Goal: Transaction & Acquisition: Purchase product/service

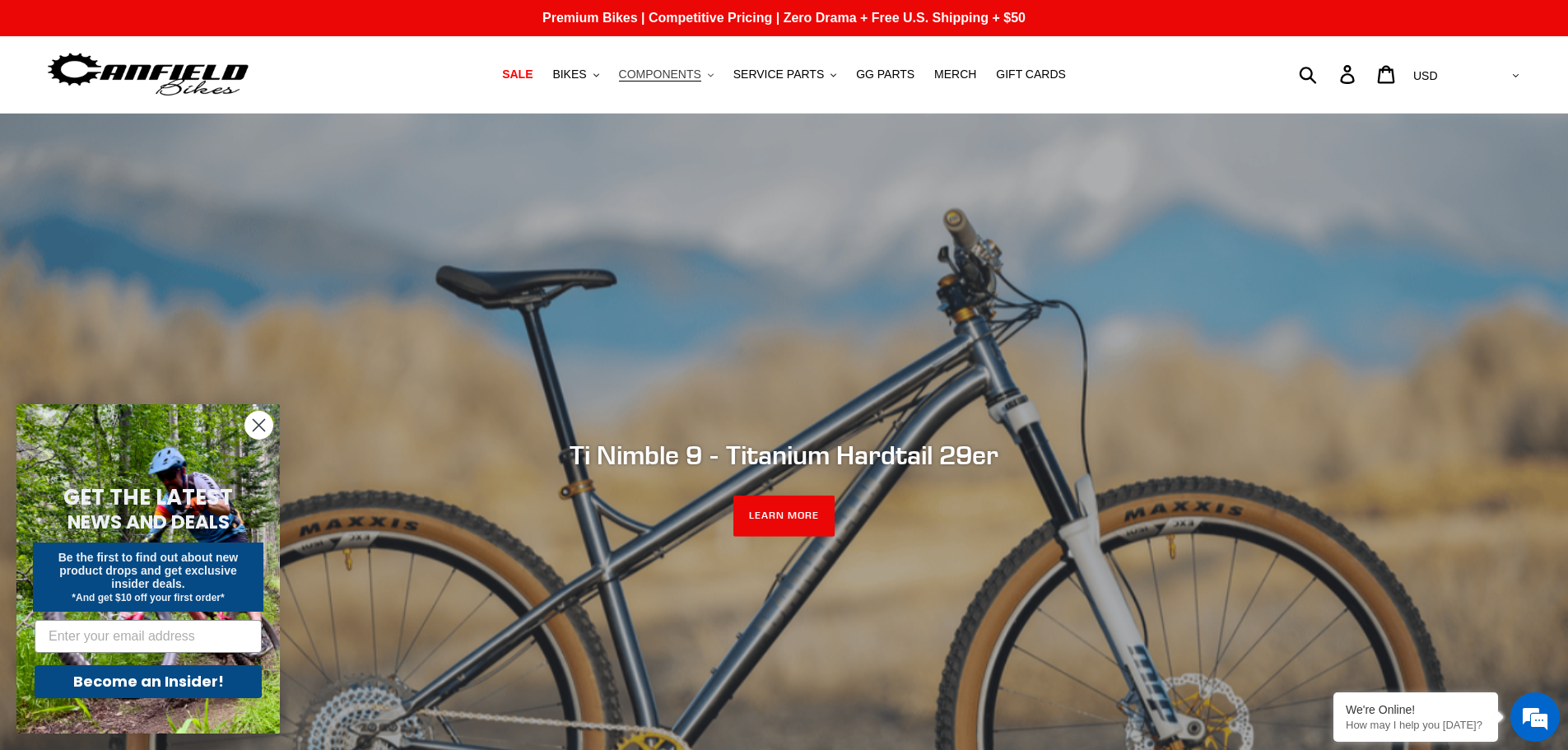
click at [696, 76] on span "COMPONENTS" at bounding box center [660, 74] width 83 height 14
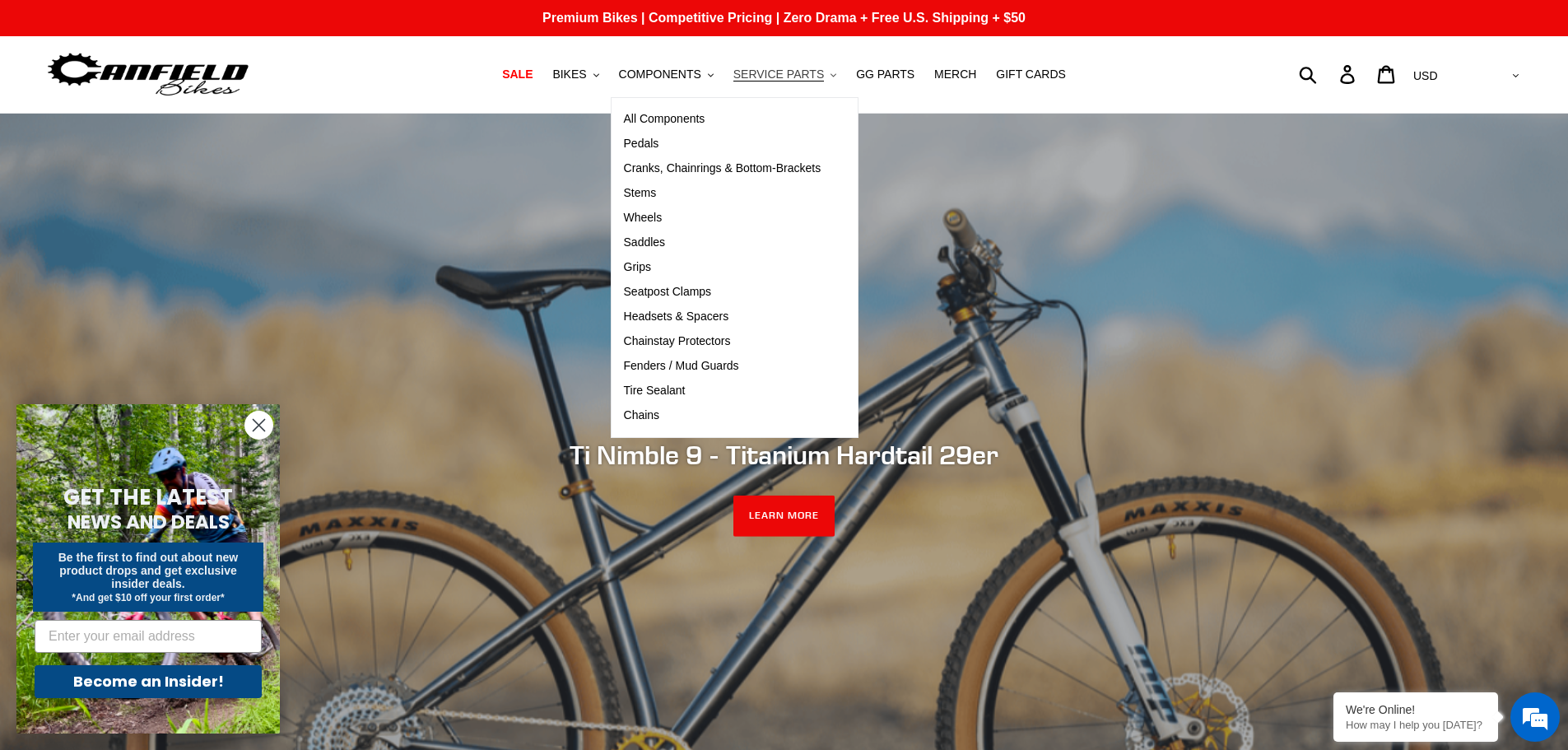
click at [767, 67] on span "SERVICE PARTS" at bounding box center [778, 74] width 90 height 14
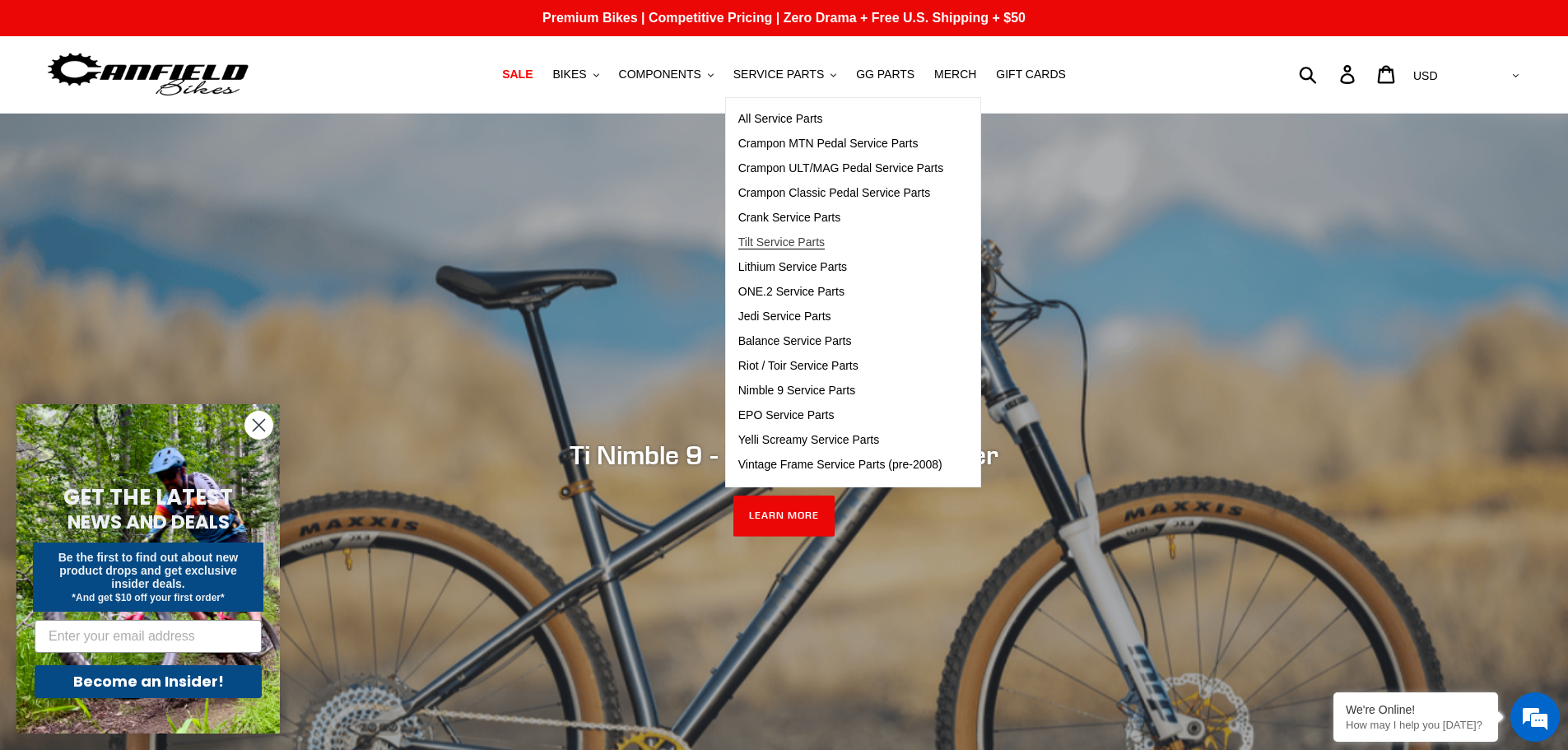
click at [780, 236] on span "Tilt Service Parts" at bounding box center [781, 242] width 86 height 14
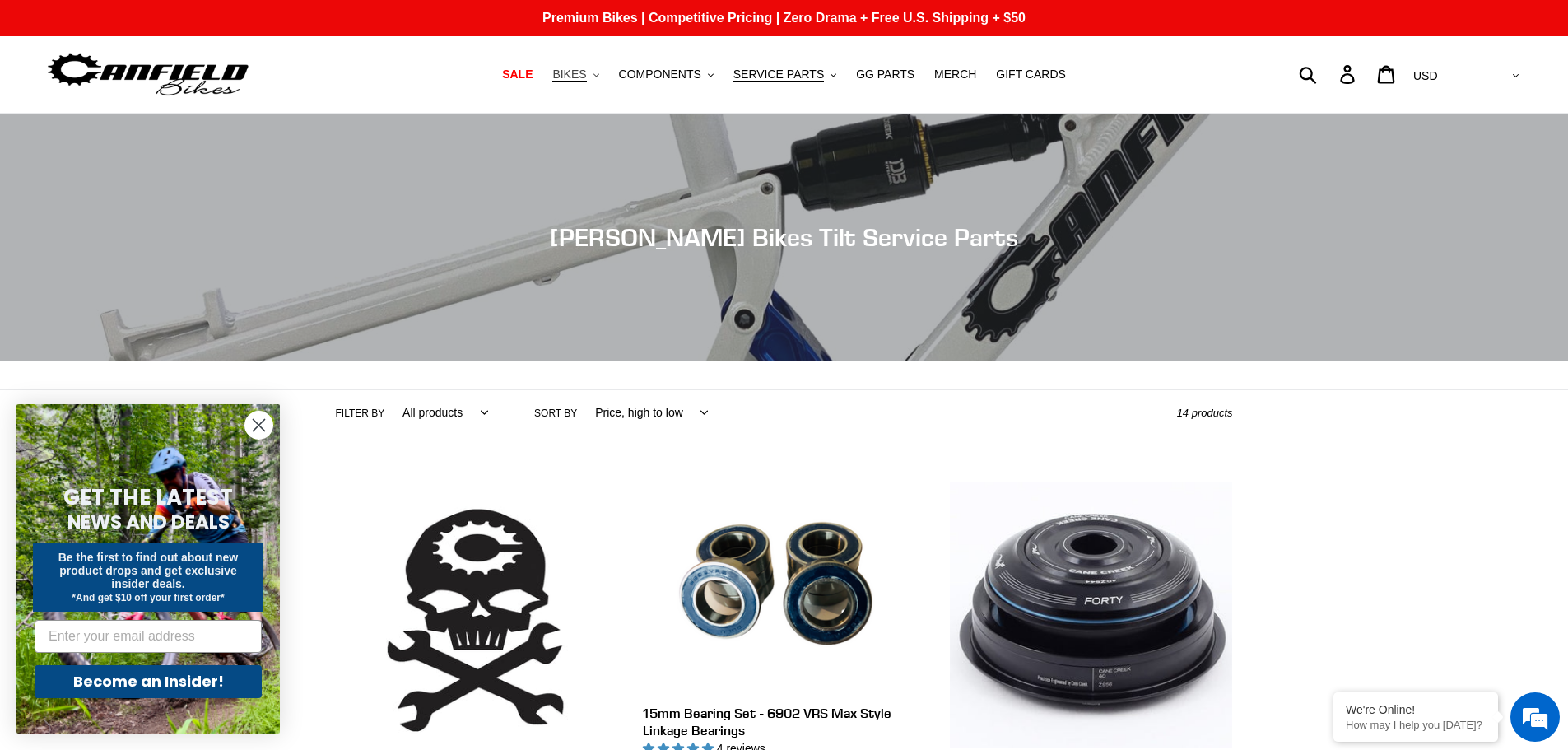
click at [587, 76] on span "BIKES" at bounding box center [569, 74] width 34 height 14
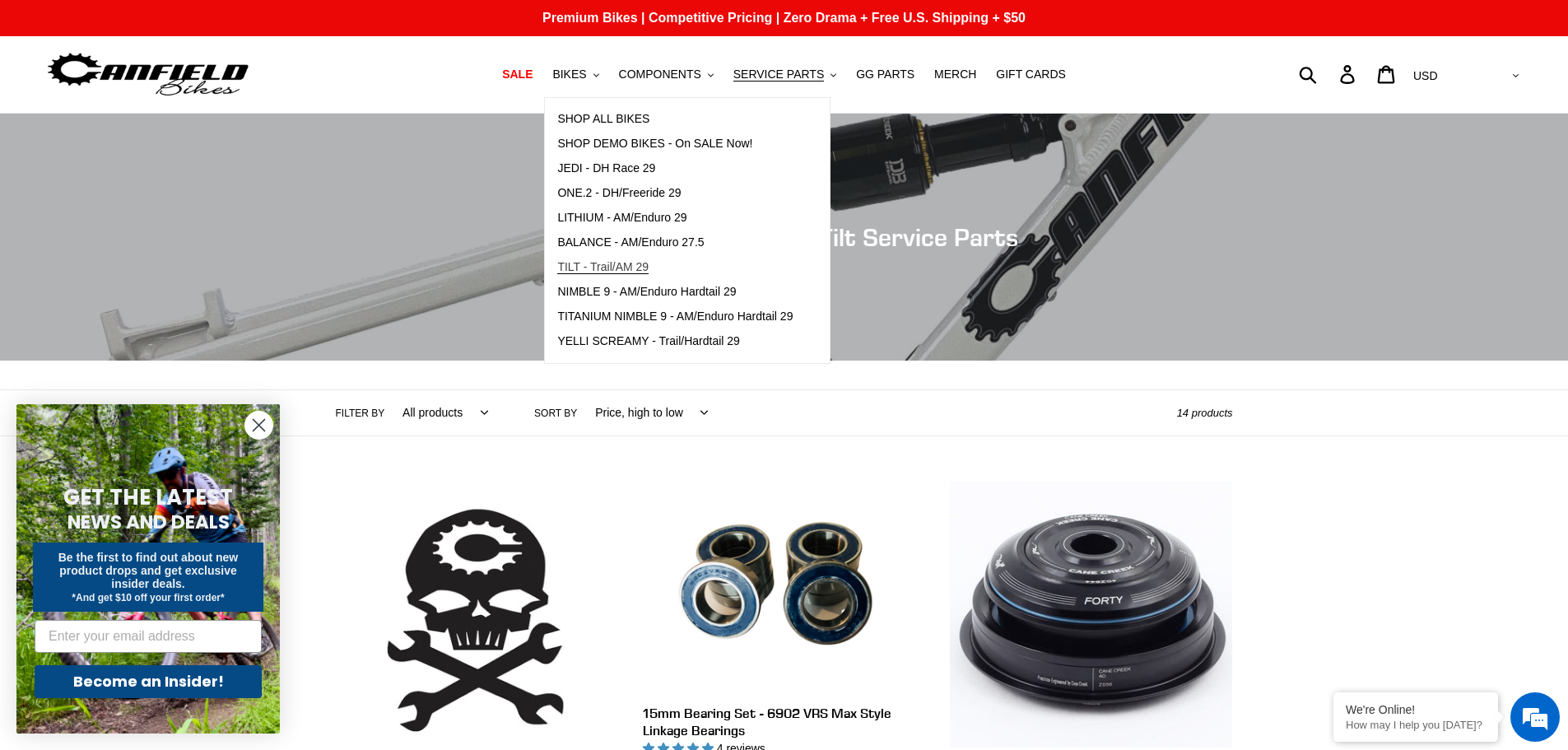
click at [635, 270] on span "TILT - Trail/AM 29" at bounding box center [603, 267] width 91 height 14
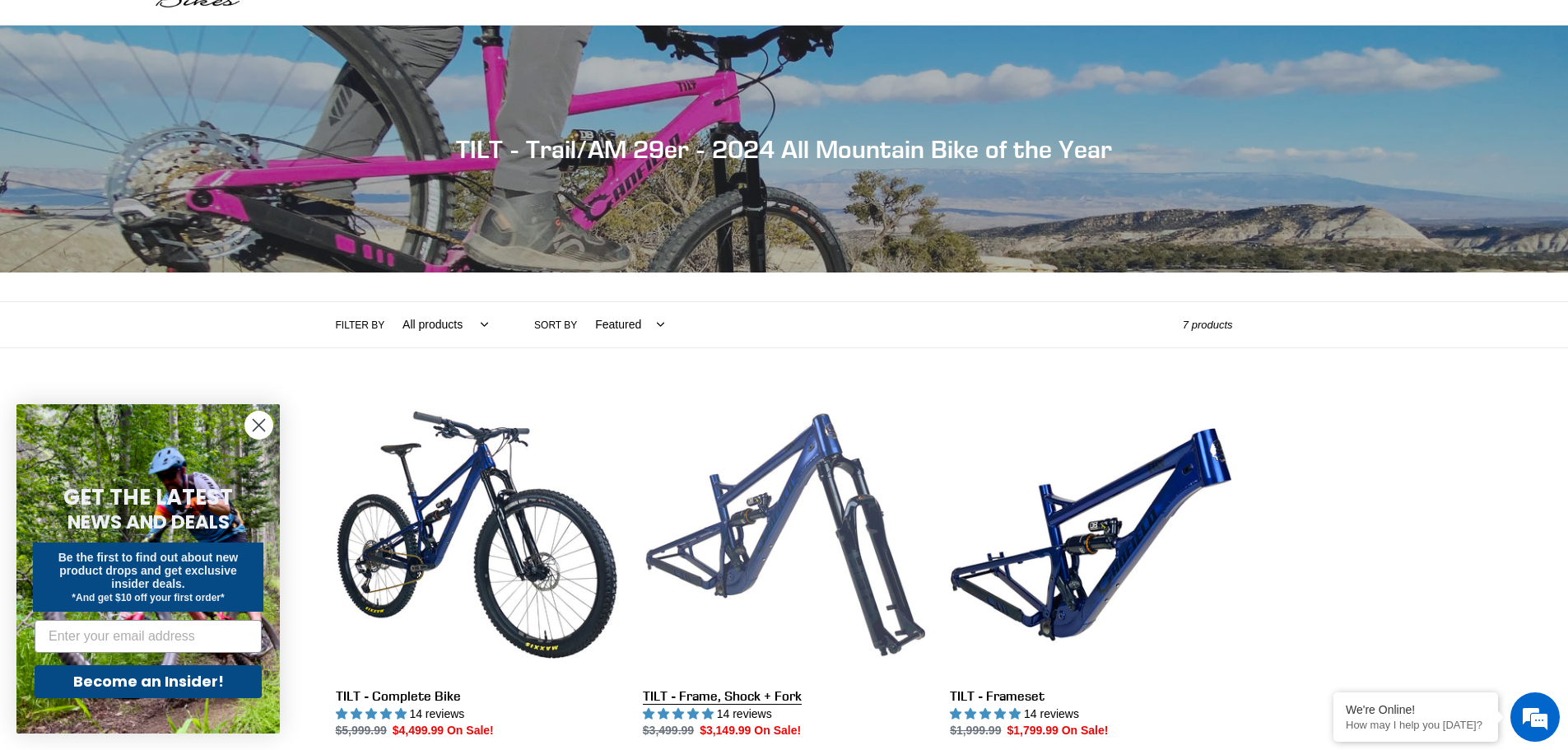
scroll to position [247, 0]
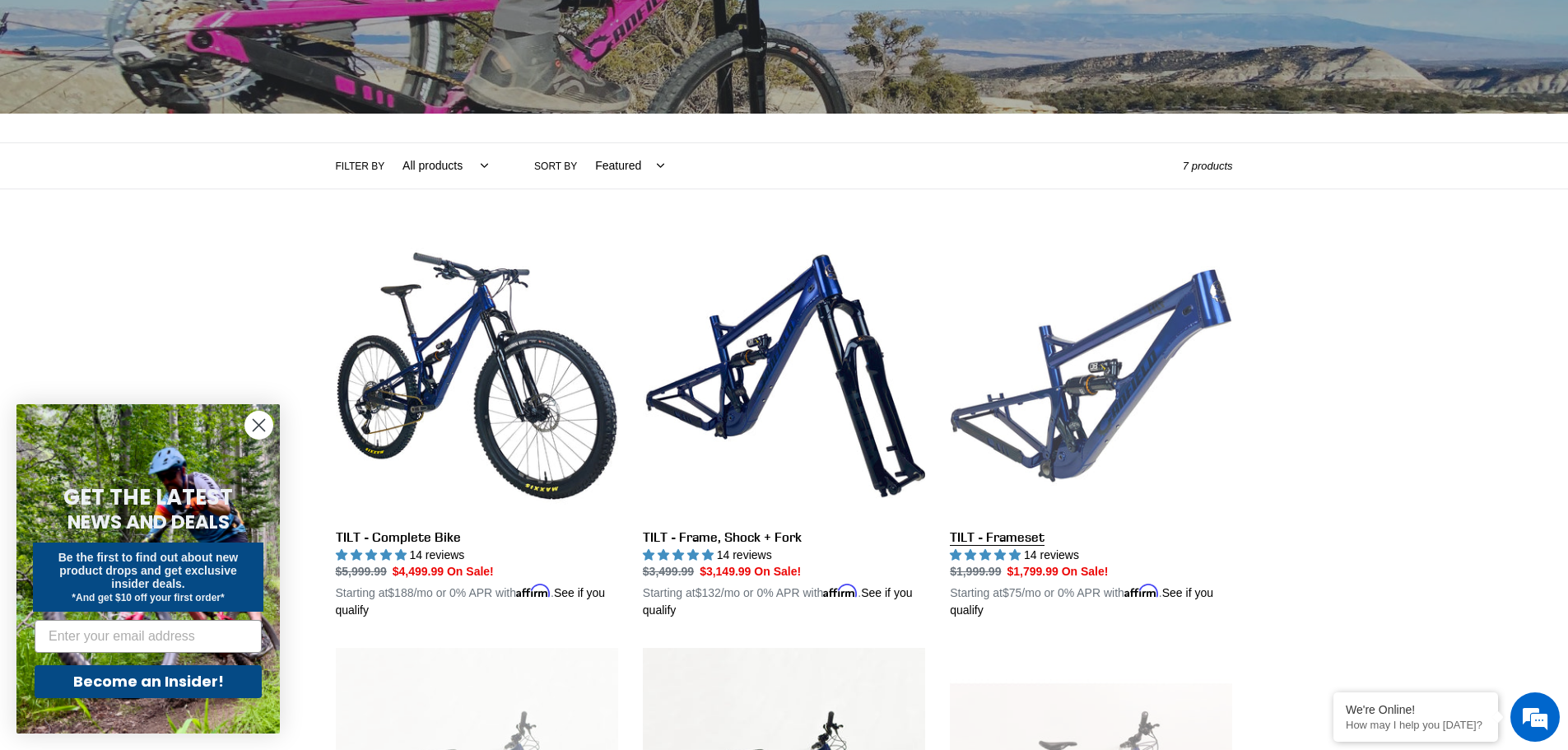
click at [1044, 423] on link "TILT - Frameset" at bounding box center [1092, 427] width 283 height 385
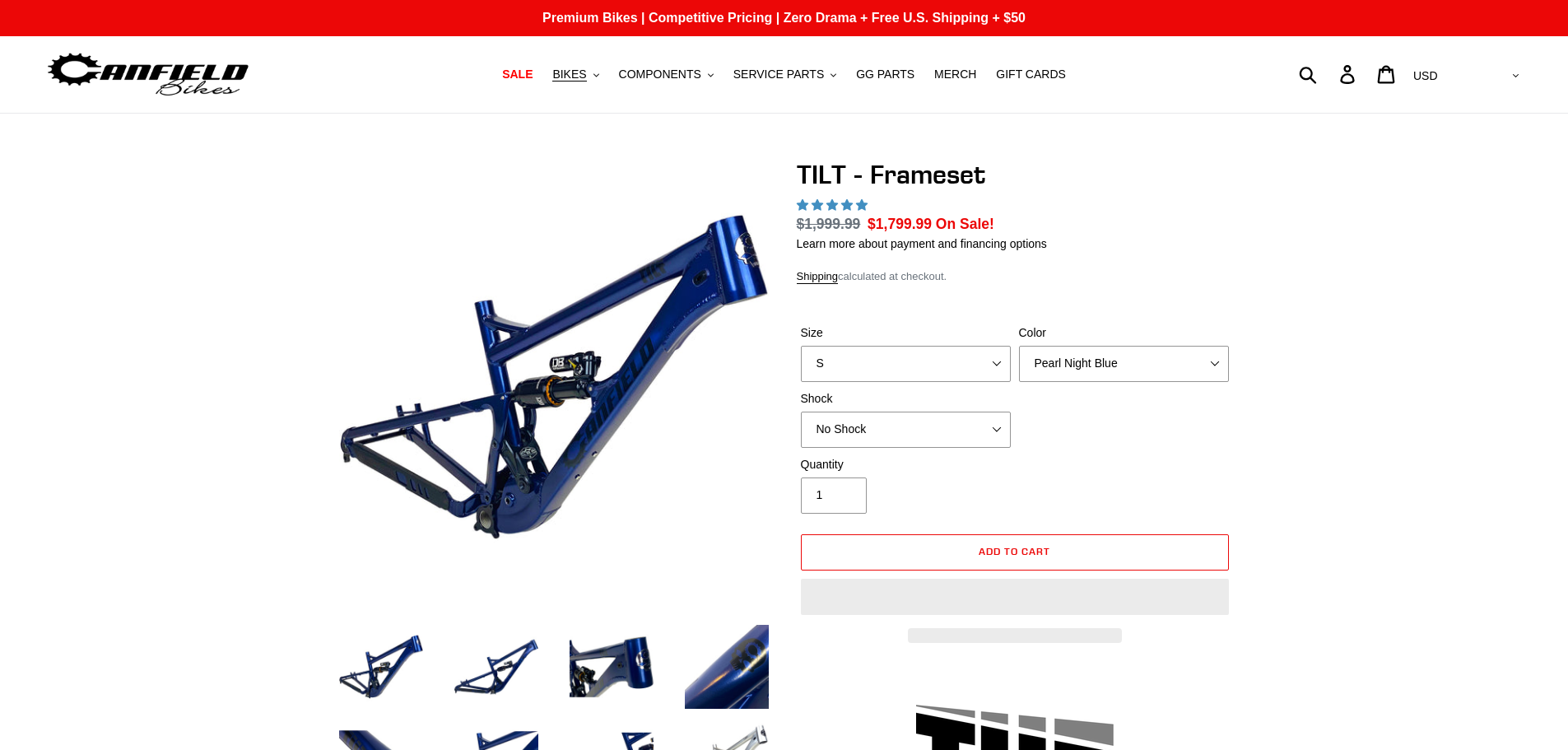
select select "highest-rating"
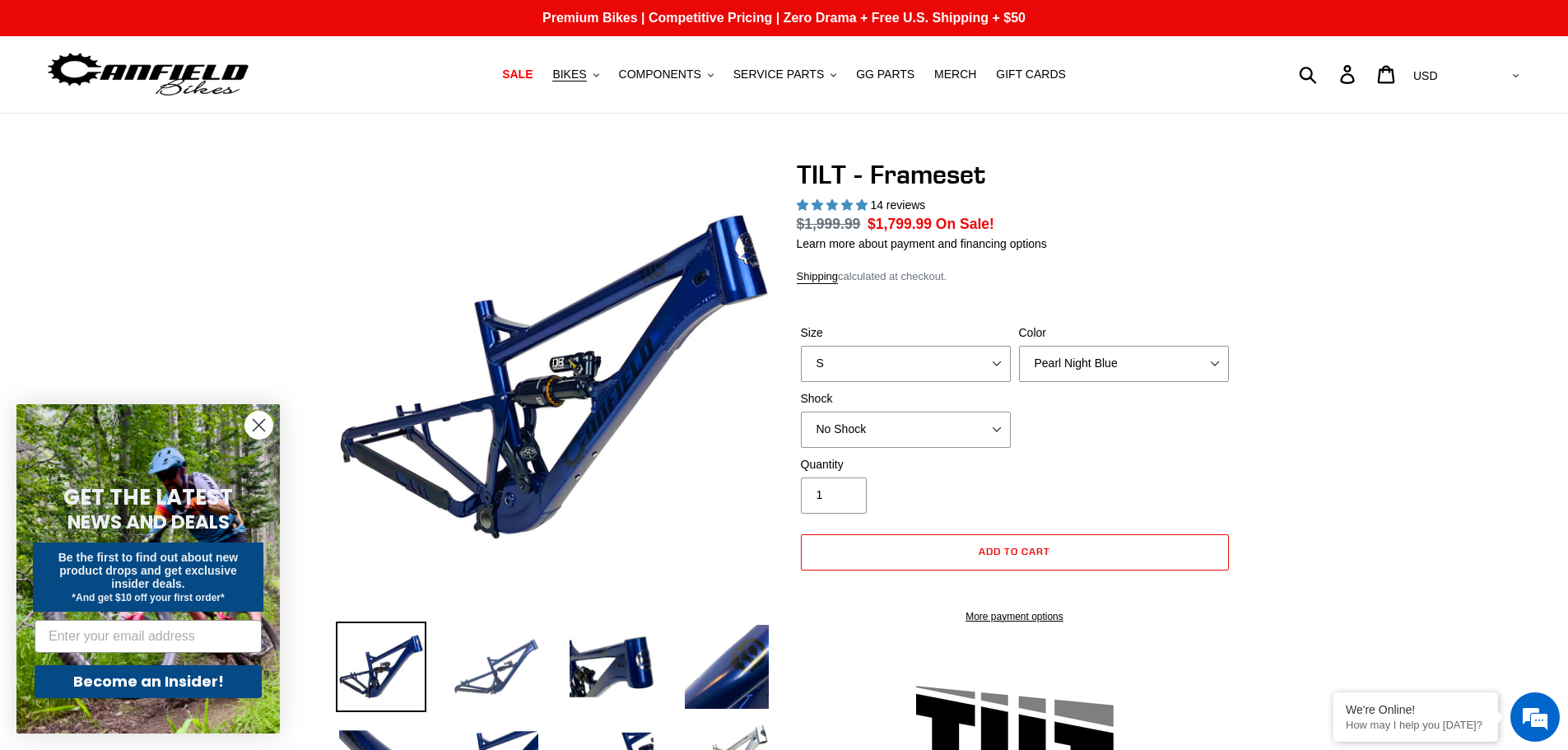
click at [514, 656] on img at bounding box center [495, 666] width 90 height 90
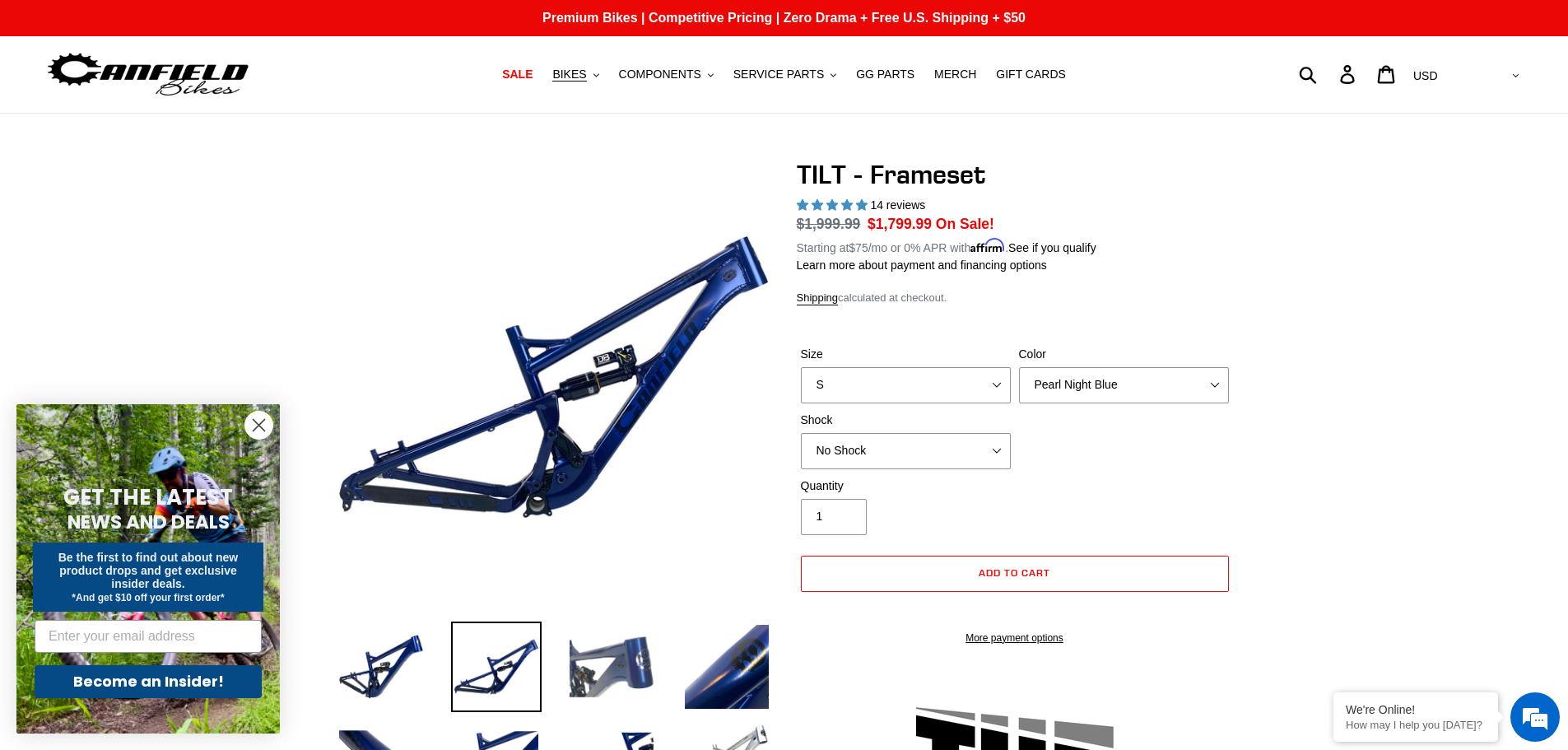
click at [618, 671] on img at bounding box center [611, 666] width 90 height 90
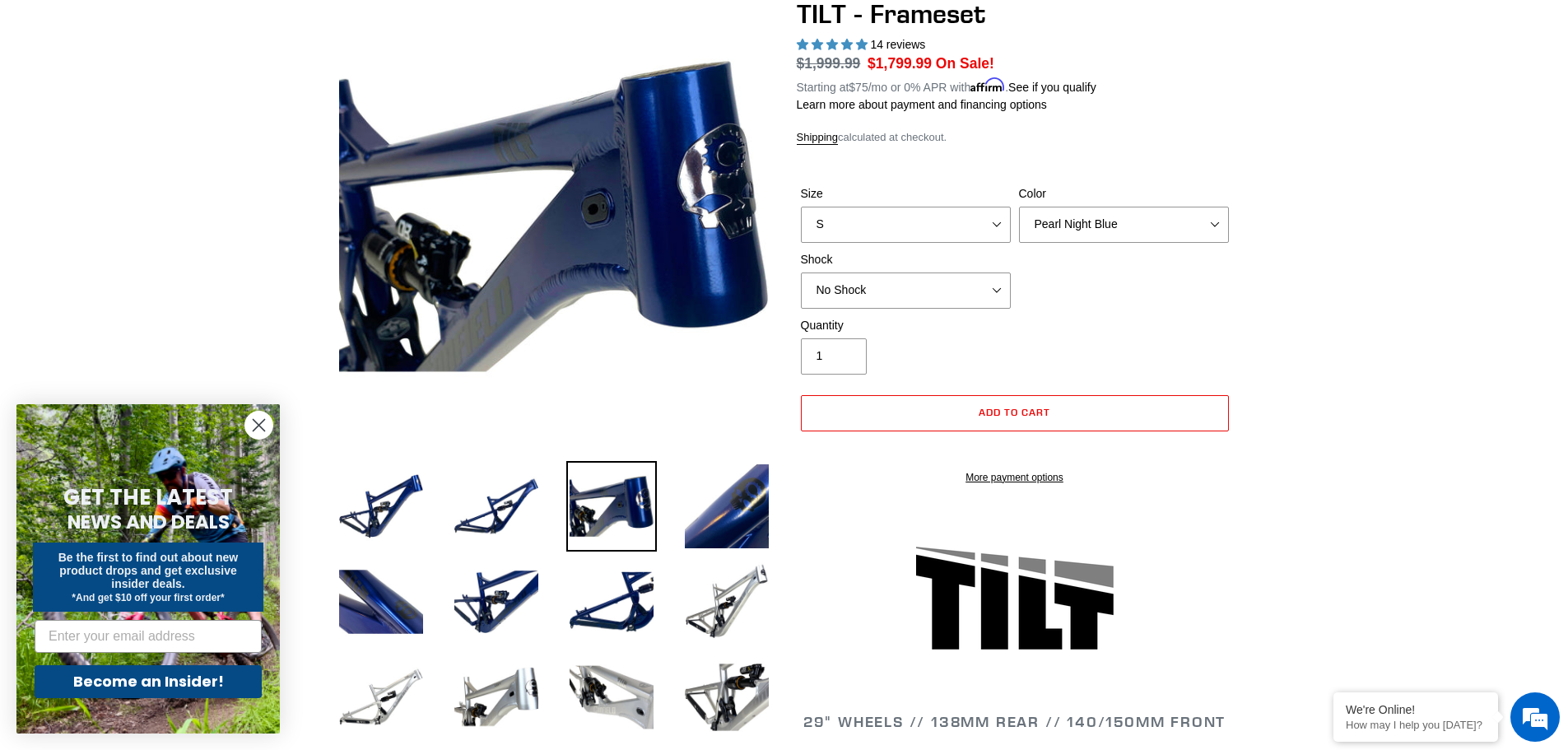
scroll to position [247, 0]
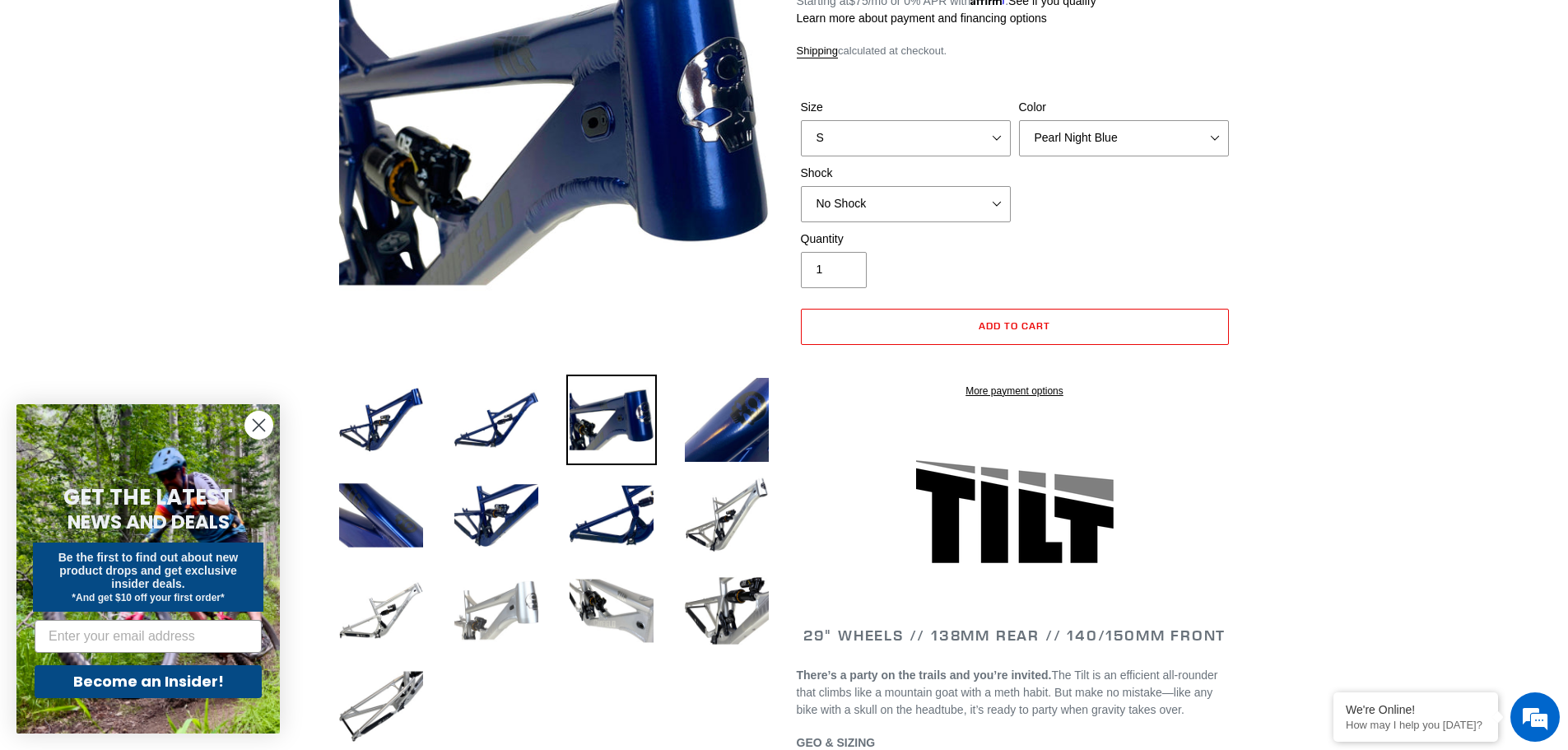
click at [522, 609] on img at bounding box center [495, 610] width 90 height 90
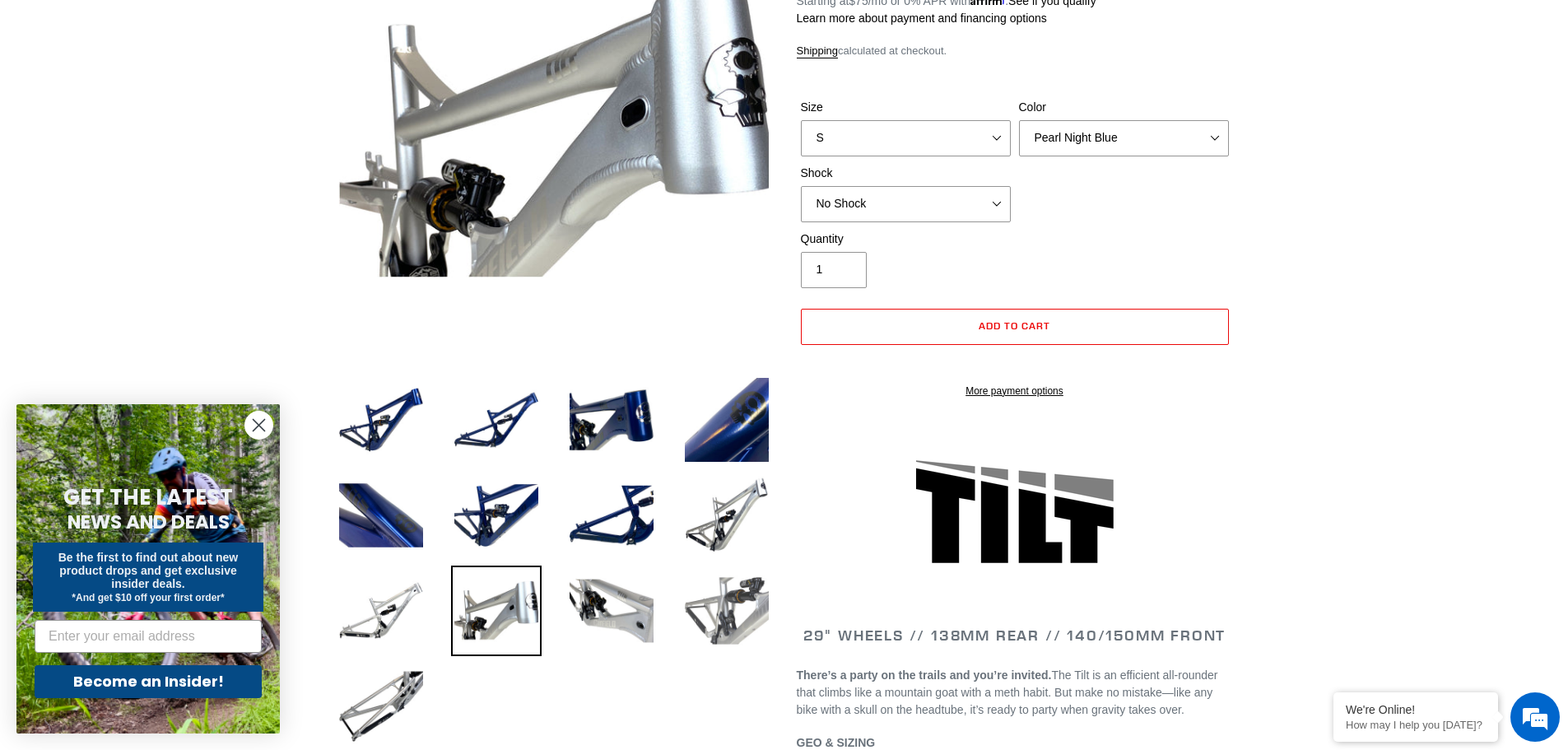
click at [705, 628] on img at bounding box center [726, 610] width 90 height 90
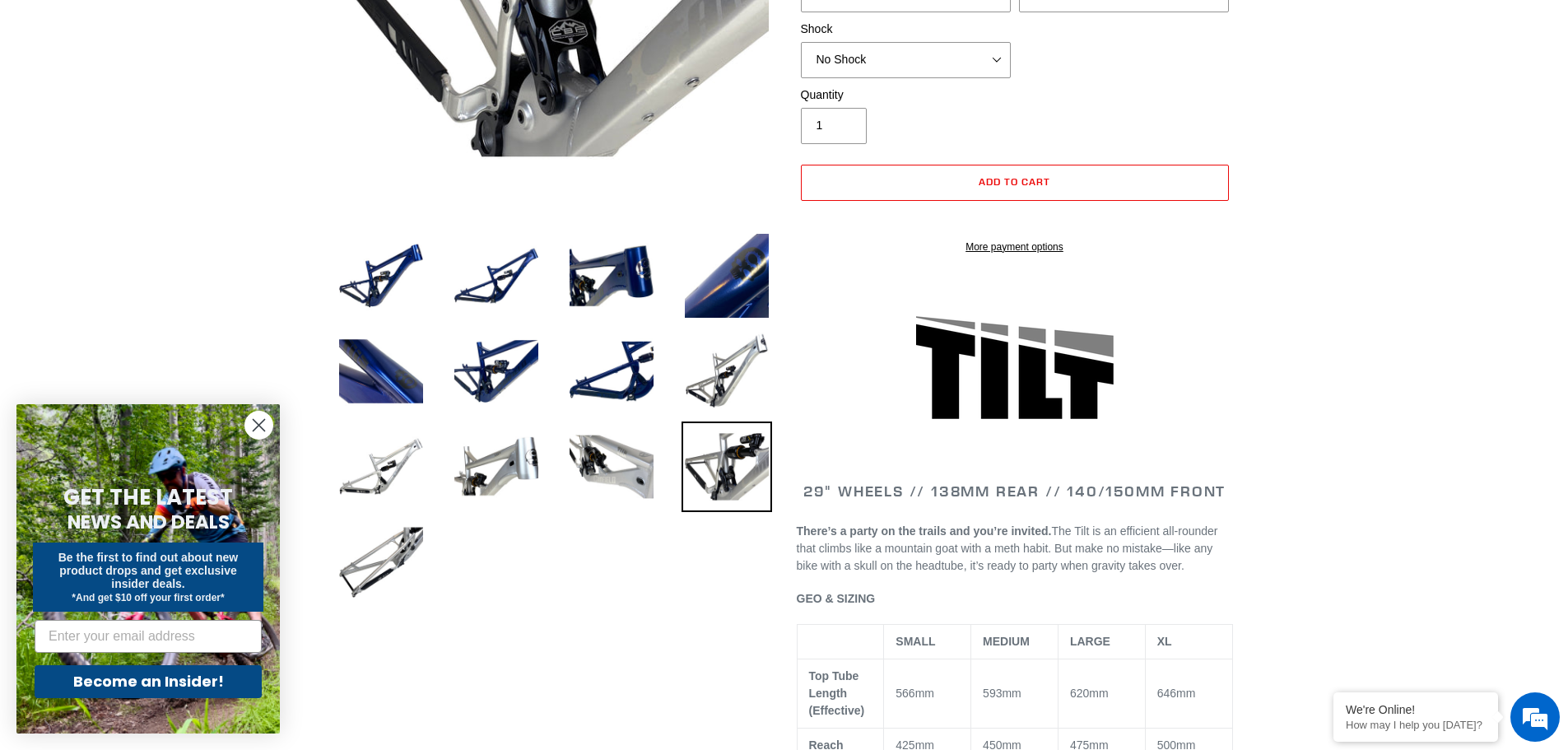
scroll to position [412, 0]
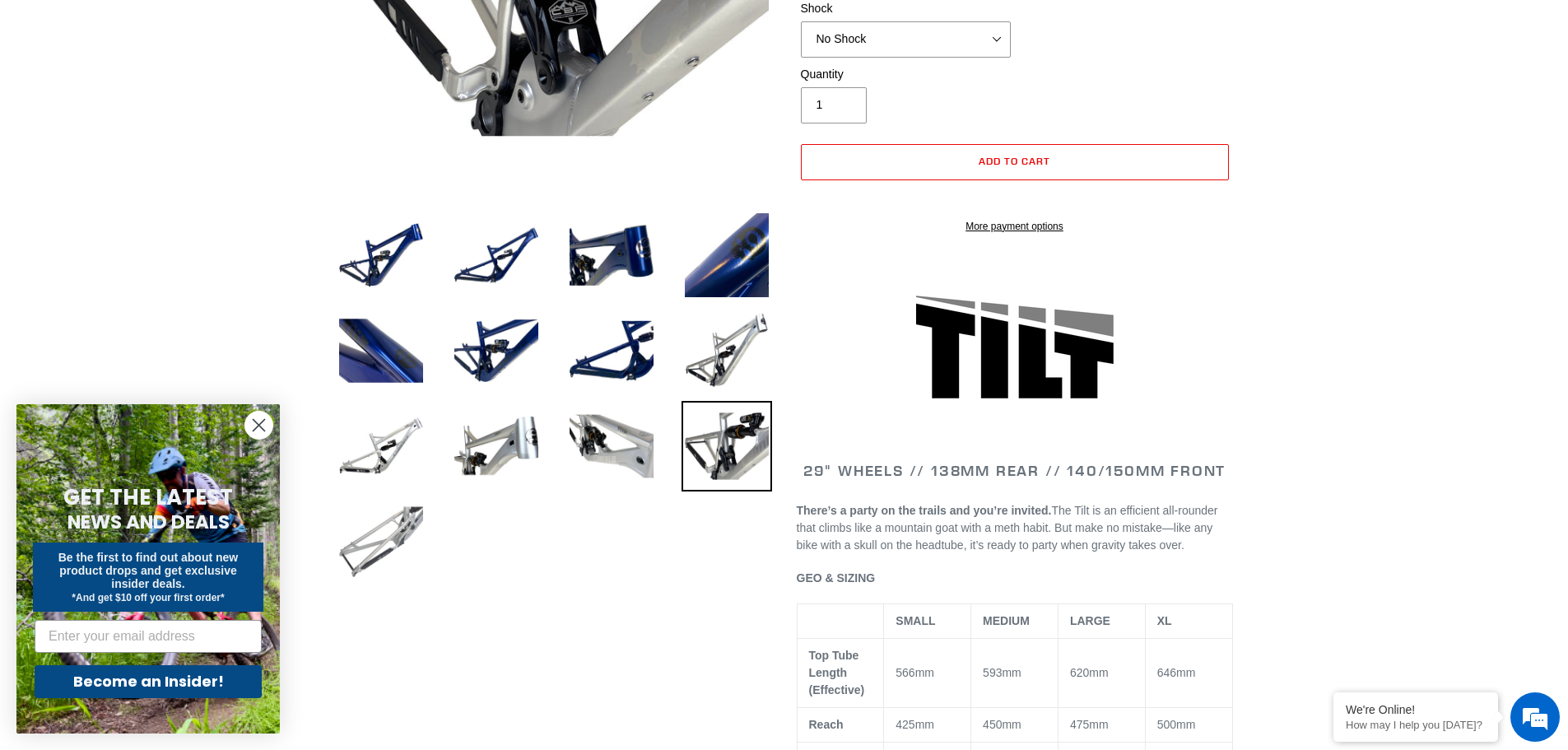
click at [382, 555] on img at bounding box center [381, 541] width 90 height 90
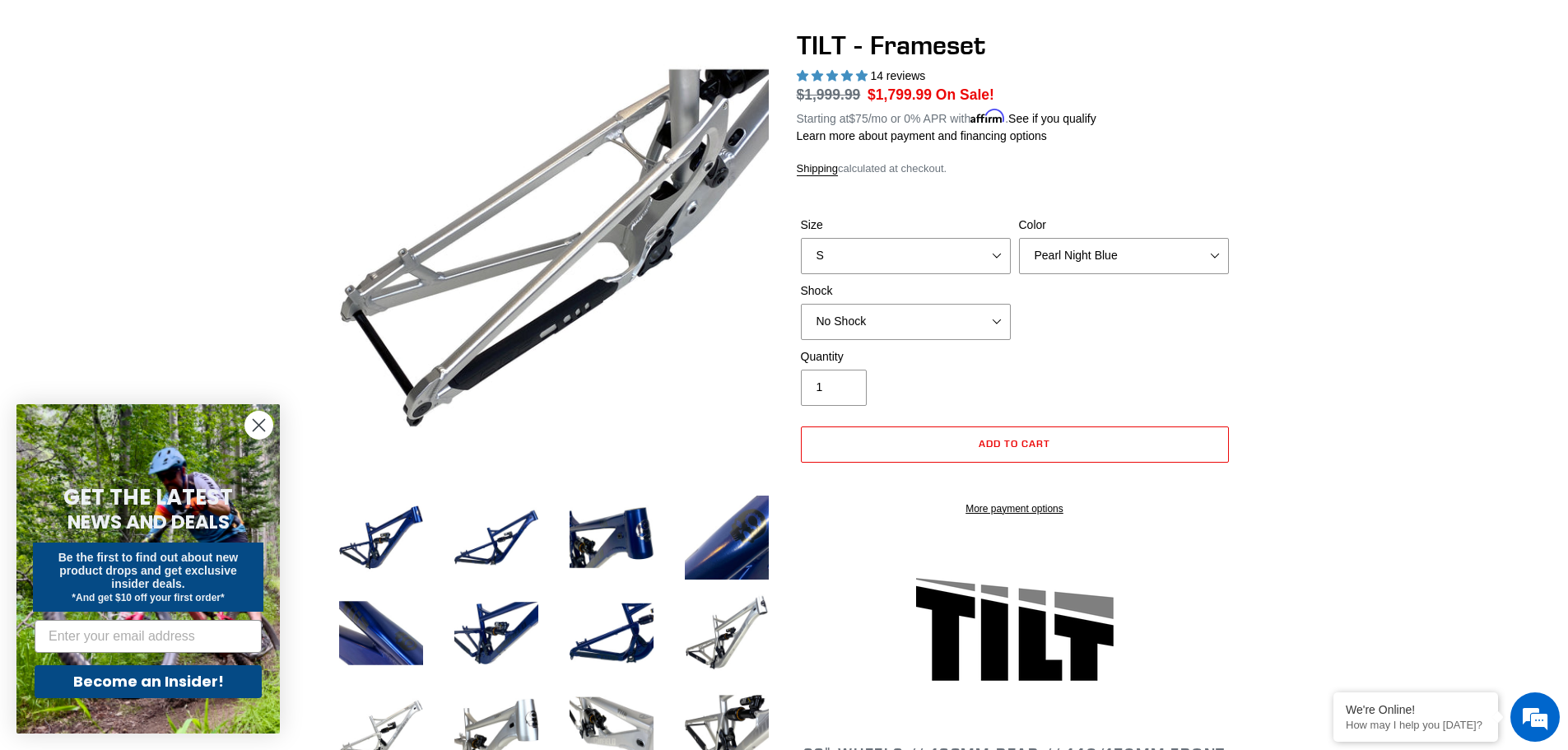
scroll to position [83, 0]
